Goal: Register for event/course

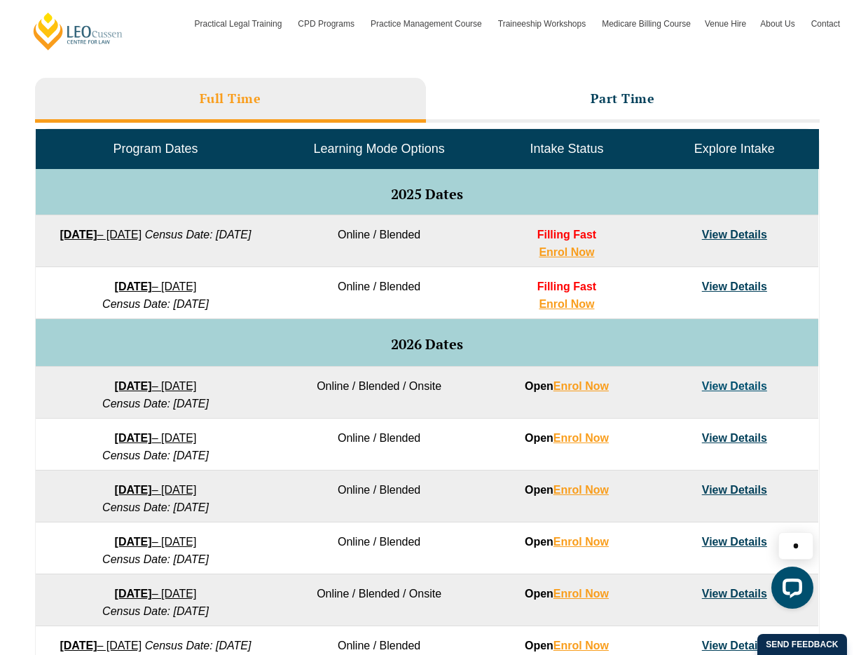
scroll to position [638, 0]
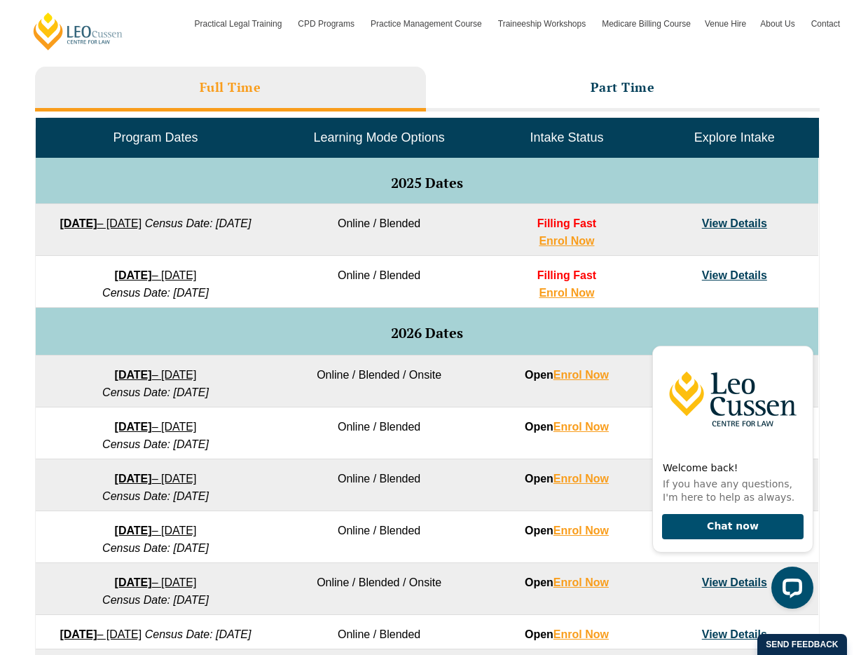
click at [115, 371] on strong "[DATE]" at bounding box center [133, 375] width 37 height 12
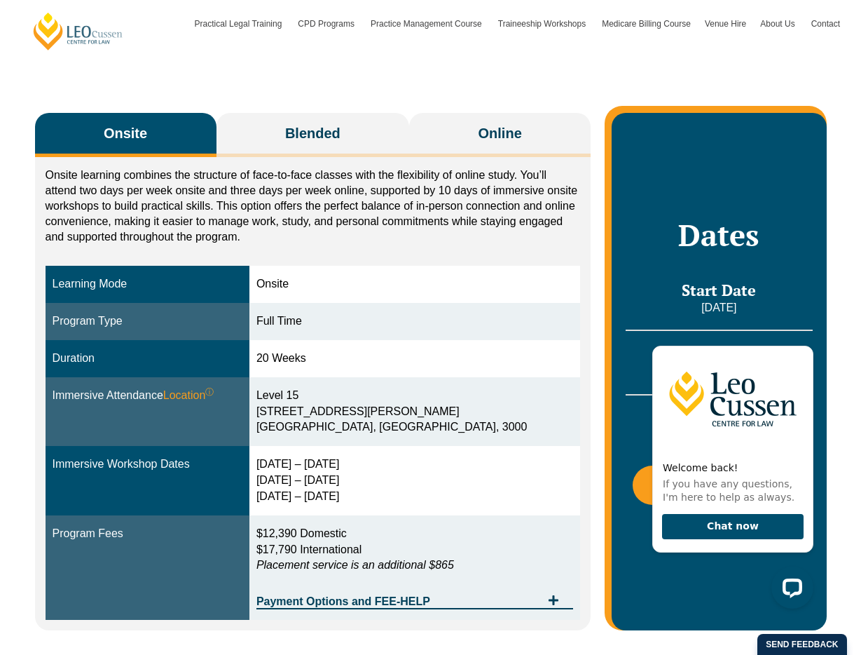
scroll to position [216, 0]
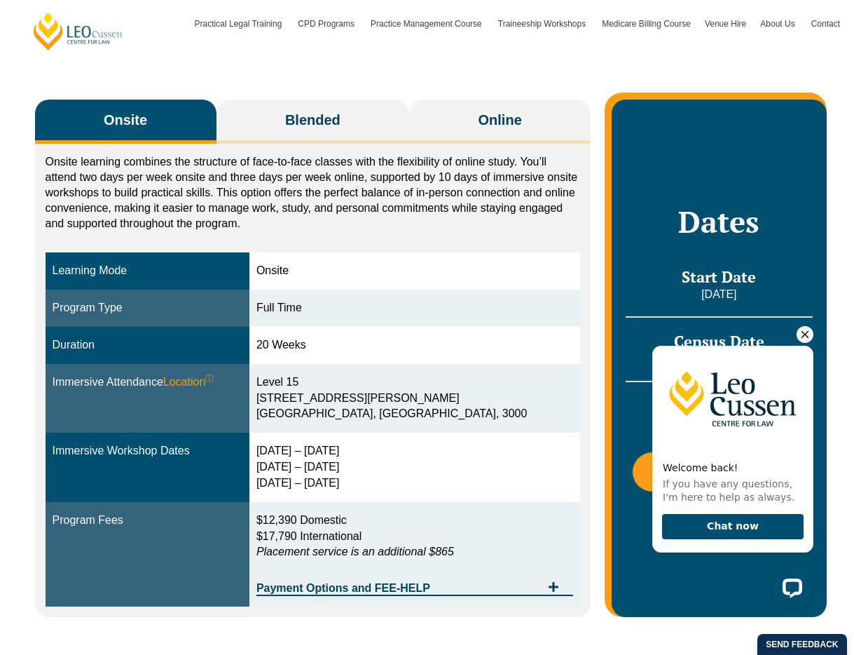
click at [806, 331] on icon "Hide greeting" at bounding box center [805, 334] width 17 height 17
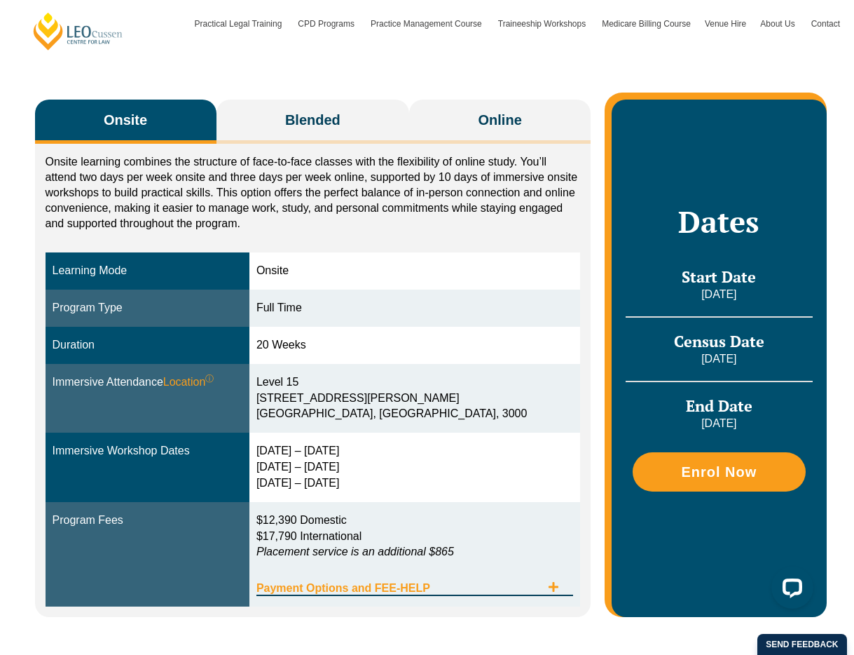
click at [315, 585] on span "Payment Options and FEE-HELP" at bounding box center [399, 587] width 285 height 11
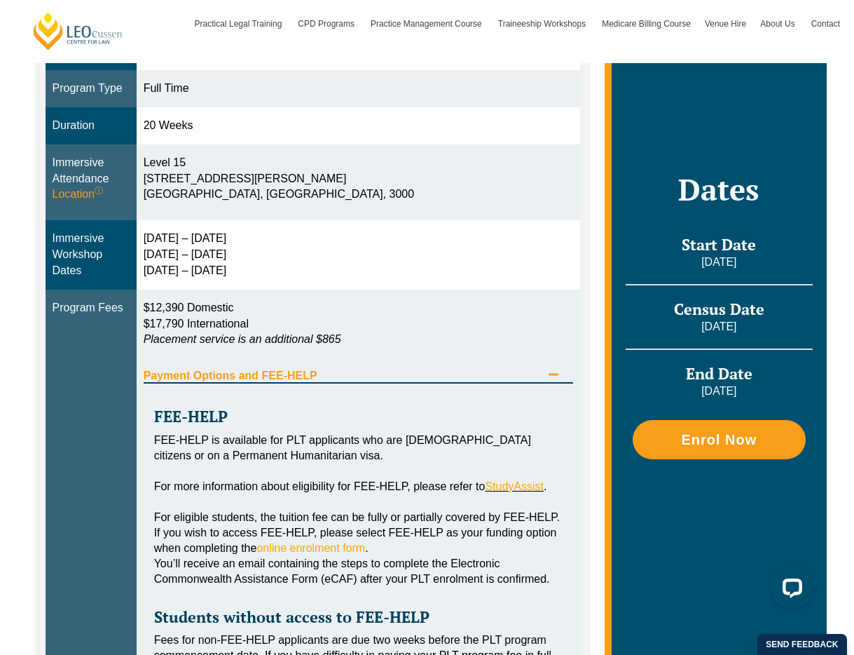
scroll to position [432, 0]
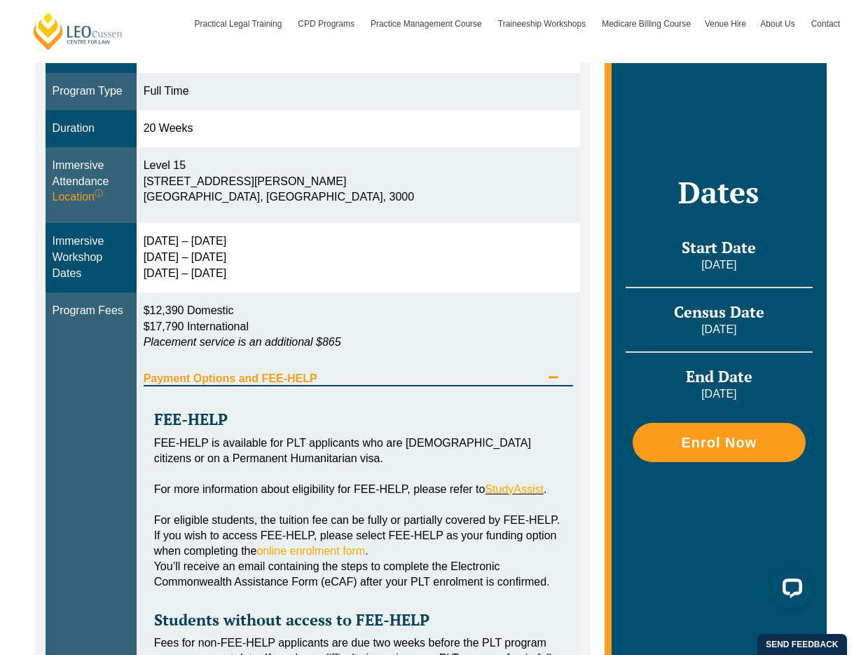
click at [558, 377] on icon "Tabs. Open items with Enter or Space, close with Escape and navigate using the …" at bounding box center [554, 377] width 10 height 2
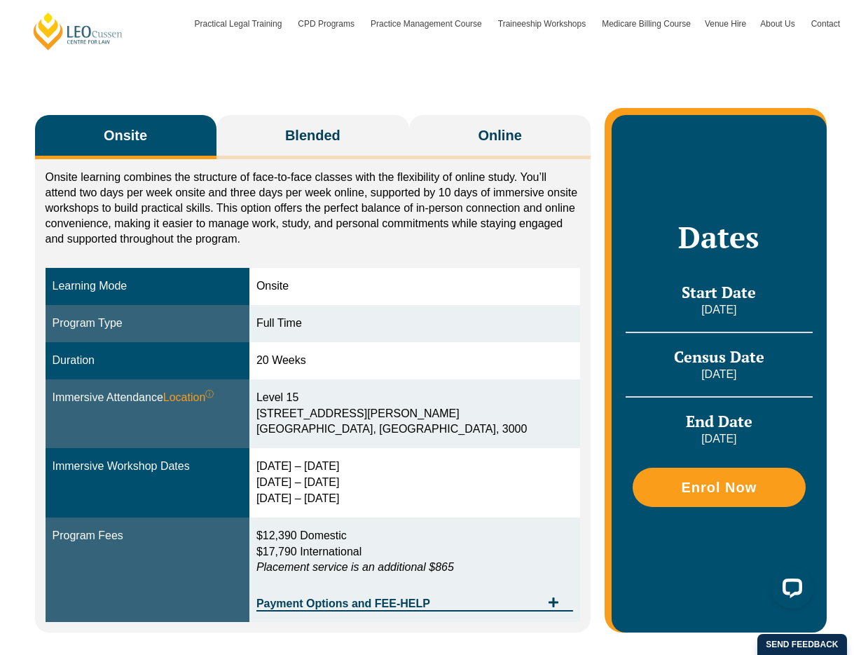
scroll to position [186, 0]
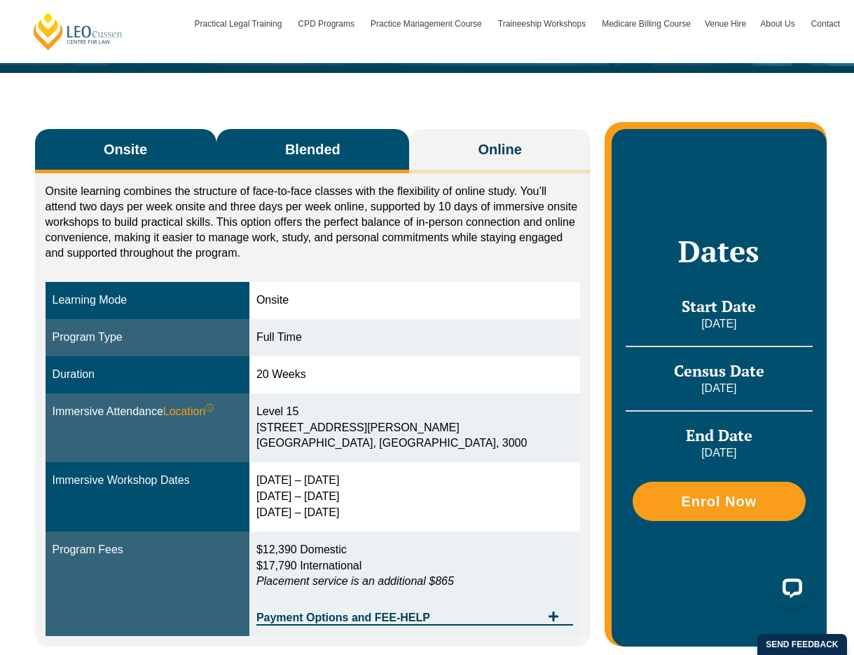
click at [304, 134] on button "Blended" at bounding box center [313, 151] width 193 height 44
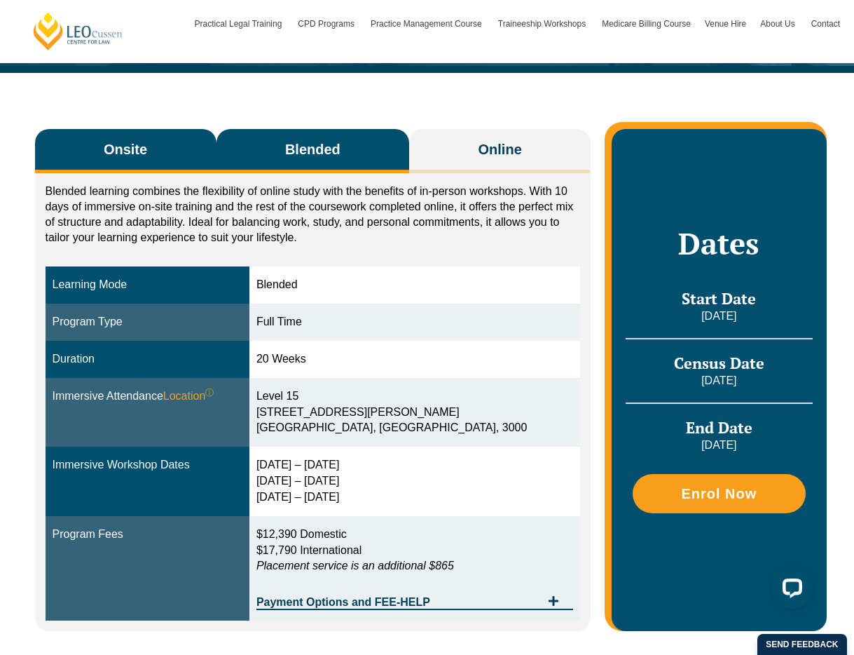
click at [172, 159] on button "Onsite" at bounding box center [126, 151] width 182 height 44
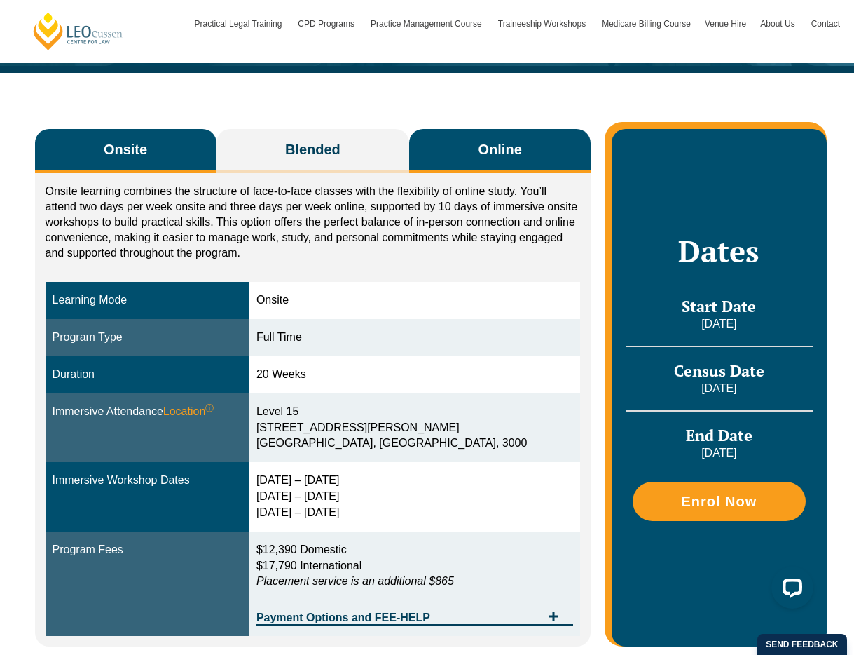
click at [449, 153] on button "Online" at bounding box center [500, 151] width 182 height 44
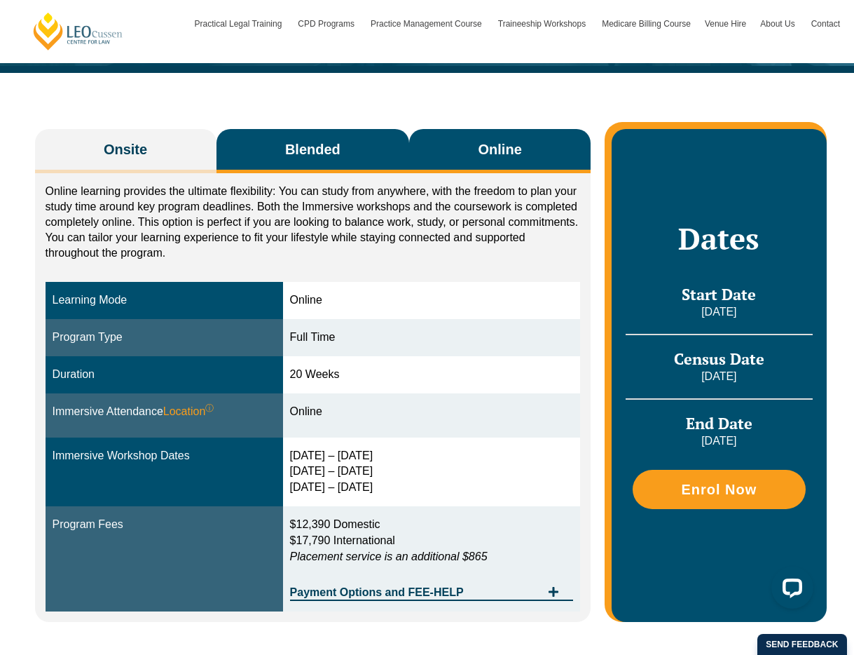
click at [360, 153] on button "Blended" at bounding box center [313, 151] width 193 height 44
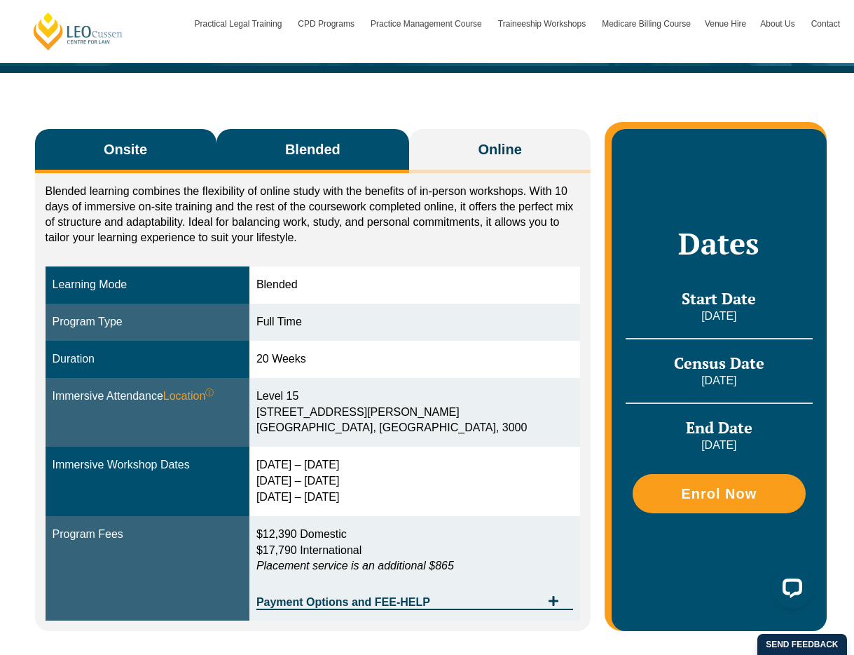
click at [123, 140] on span "Onsite" at bounding box center [125, 149] width 43 height 20
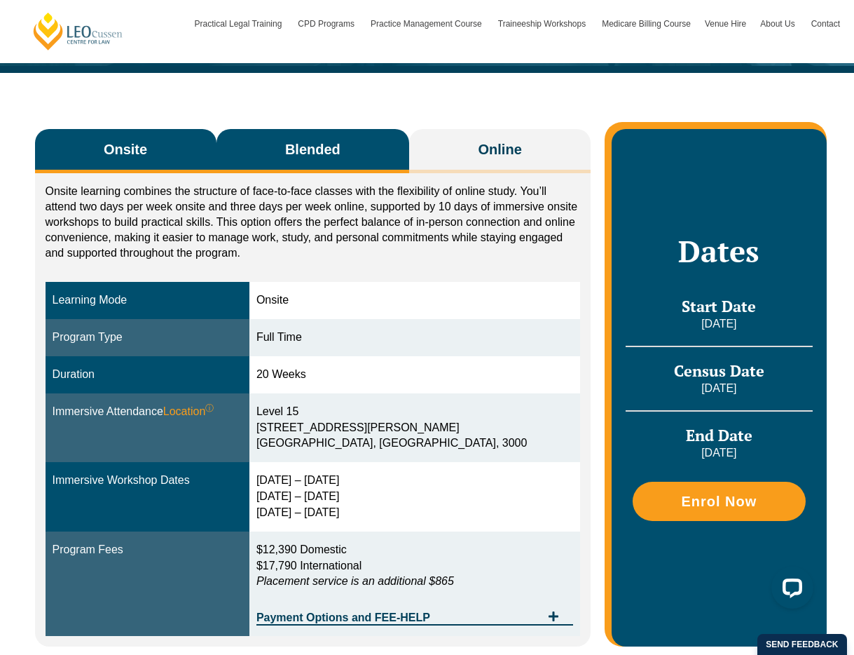
click at [299, 160] on button "Blended" at bounding box center [313, 151] width 193 height 44
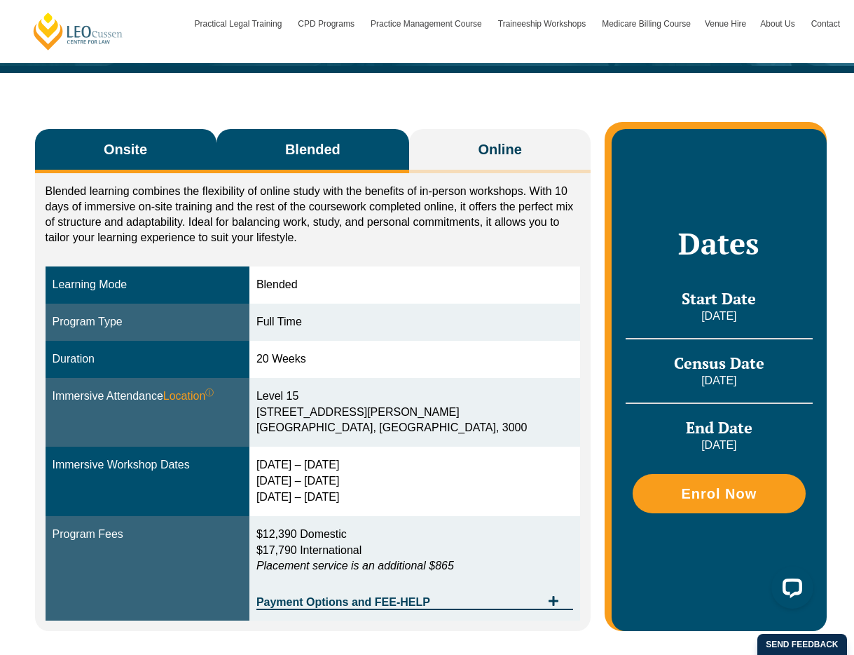
click at [83, 154] on button "Onsite" at bounding box center [126, 151] width 182 height 44
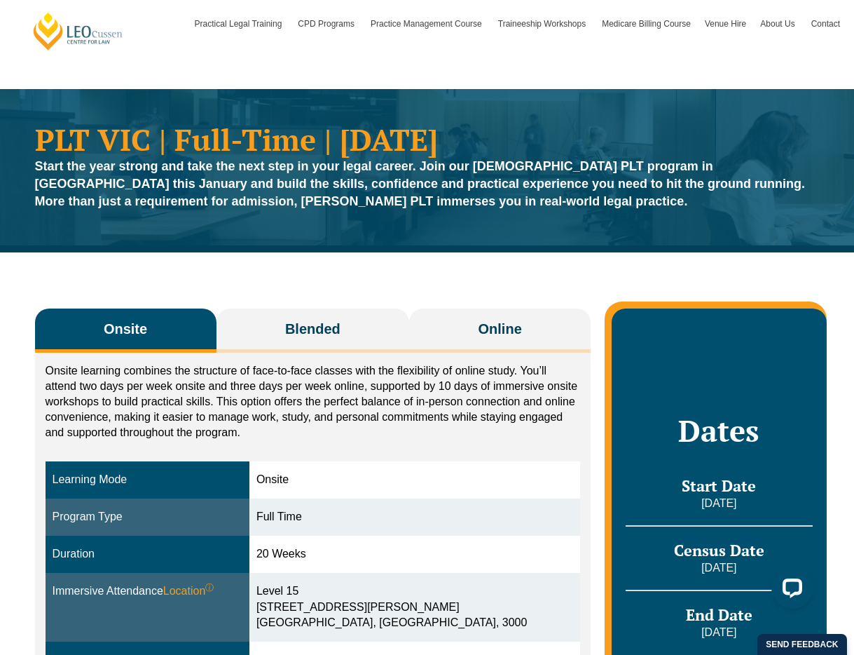
scroll to position [0, 0]
